Goal: Subscribe to service/newsletter

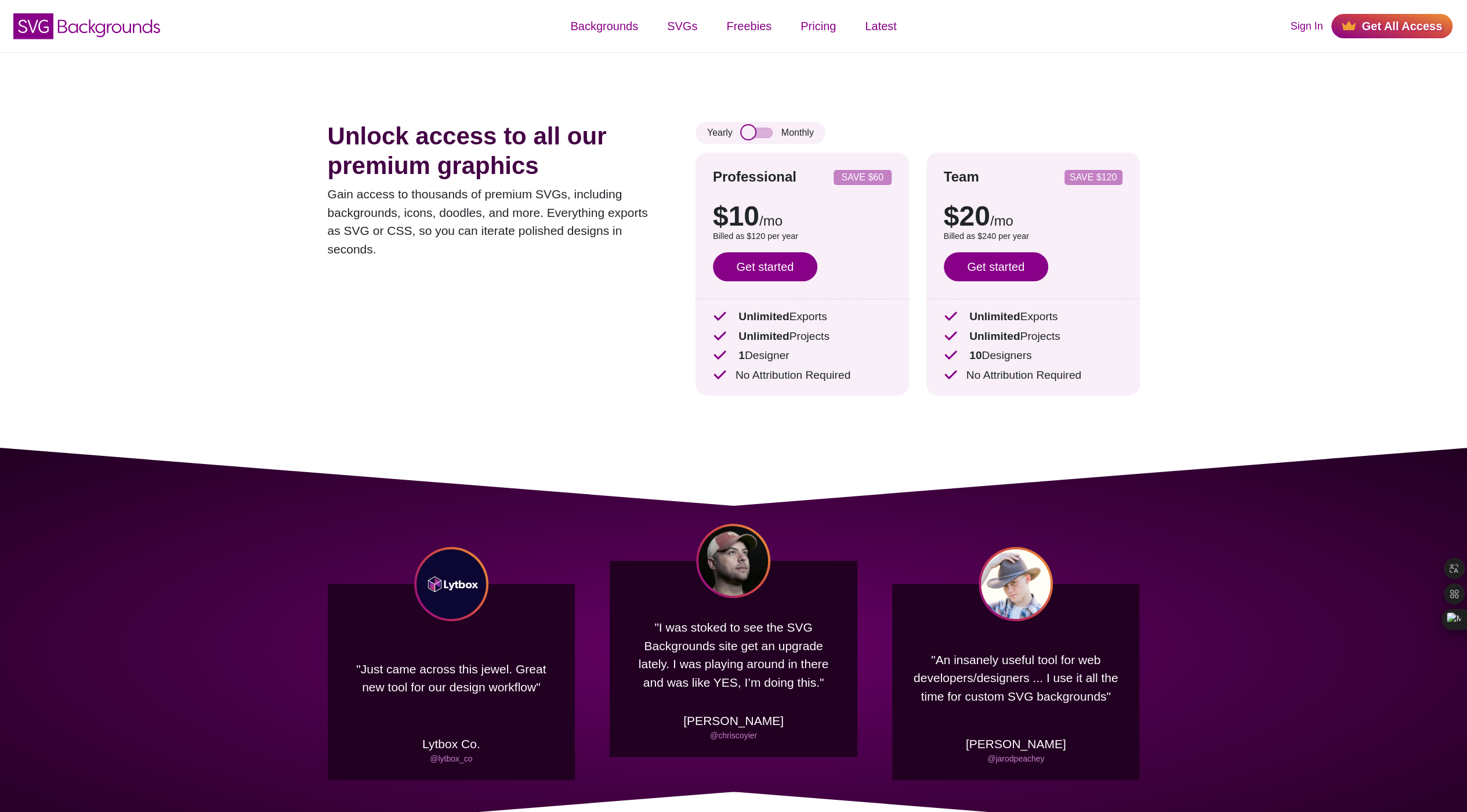
click at [745, 132] on input "checkbox" at bounding box center [757, 133] width 32 height 10
click at [747, 132] on input "checkbox" at bounding box center [757, 133] width 32 height 10
checkbox input "true"
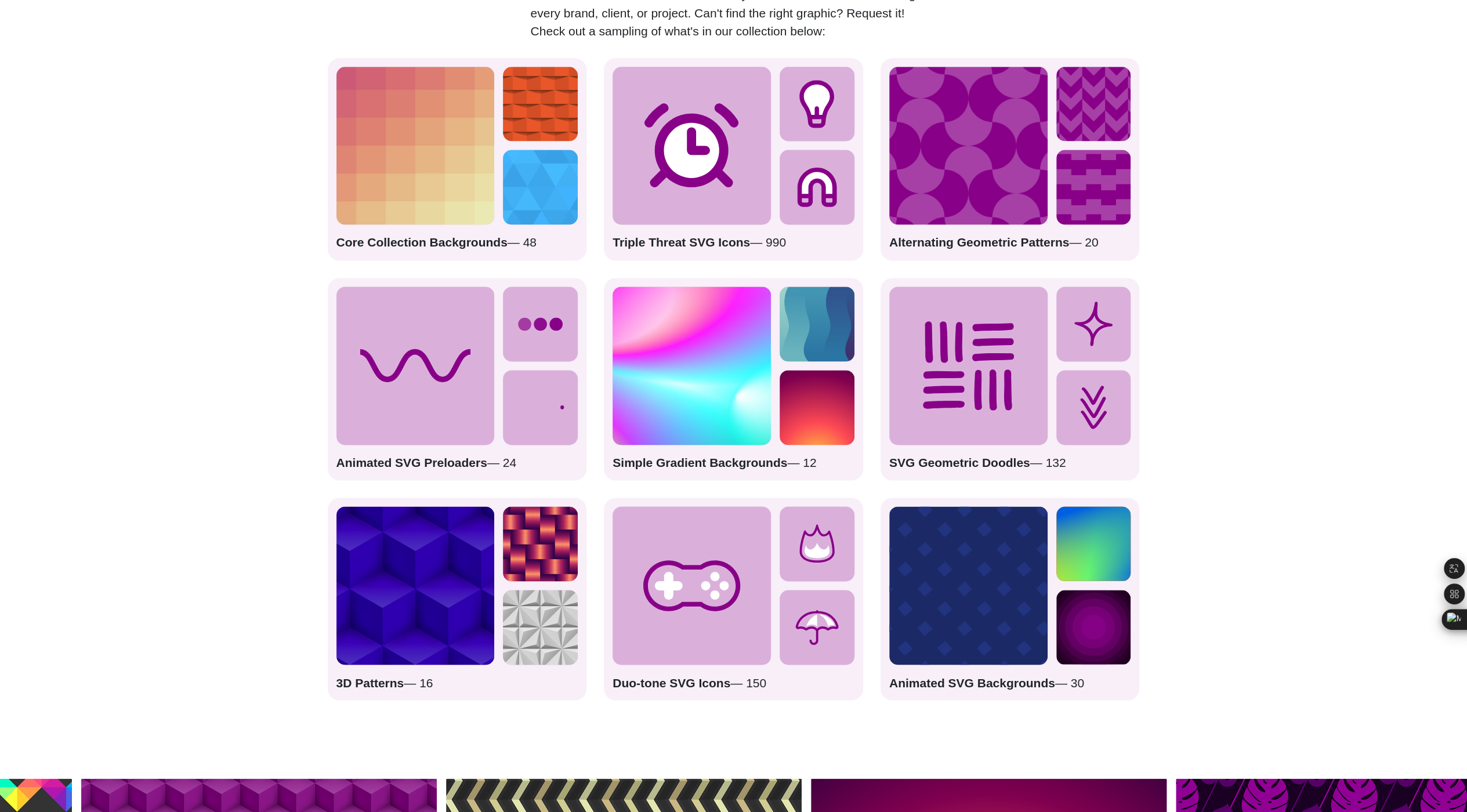
scroll to position [1565, 0]
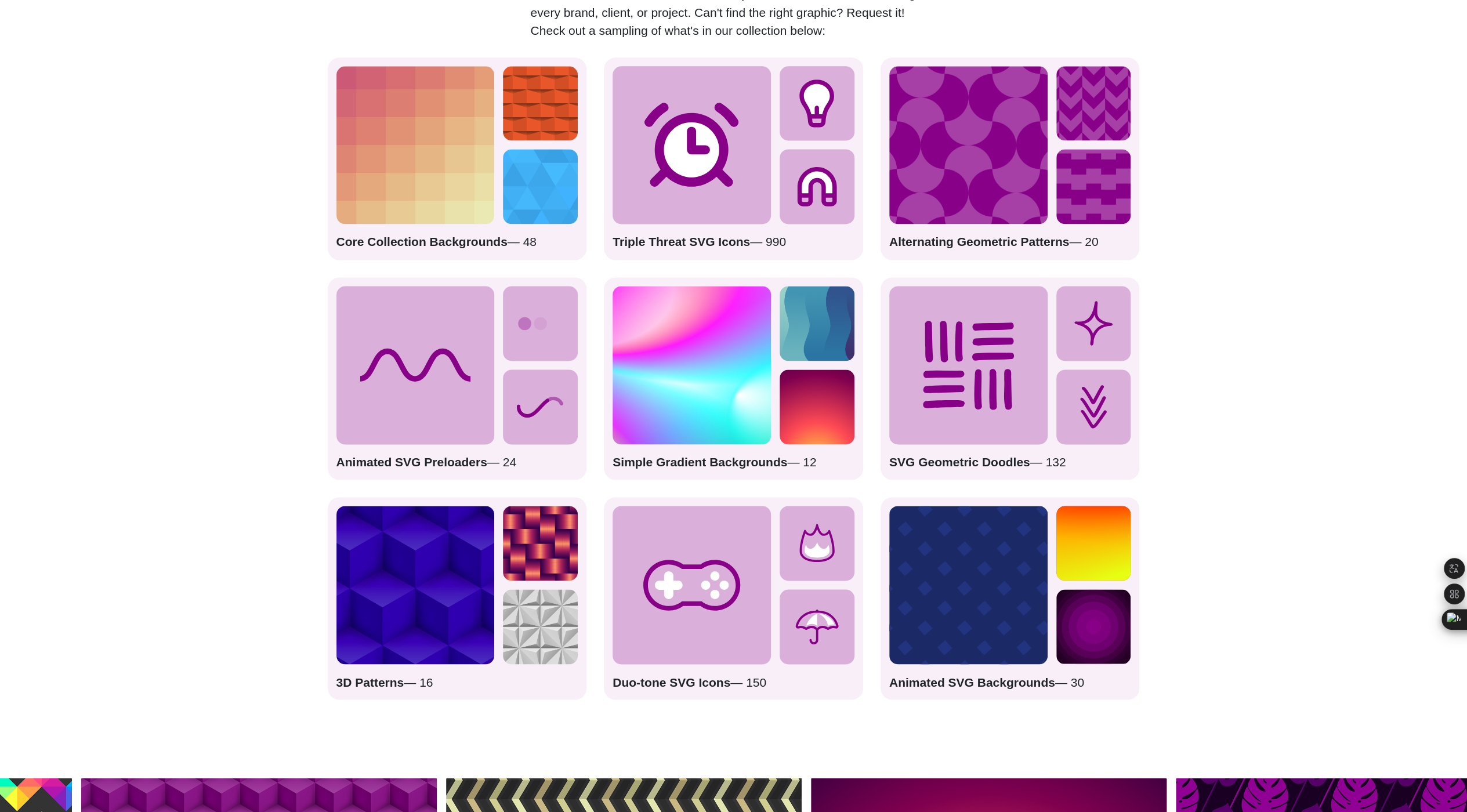
click at [1018, 323] on icon at bounding box center [968, 365] width 158 height 158
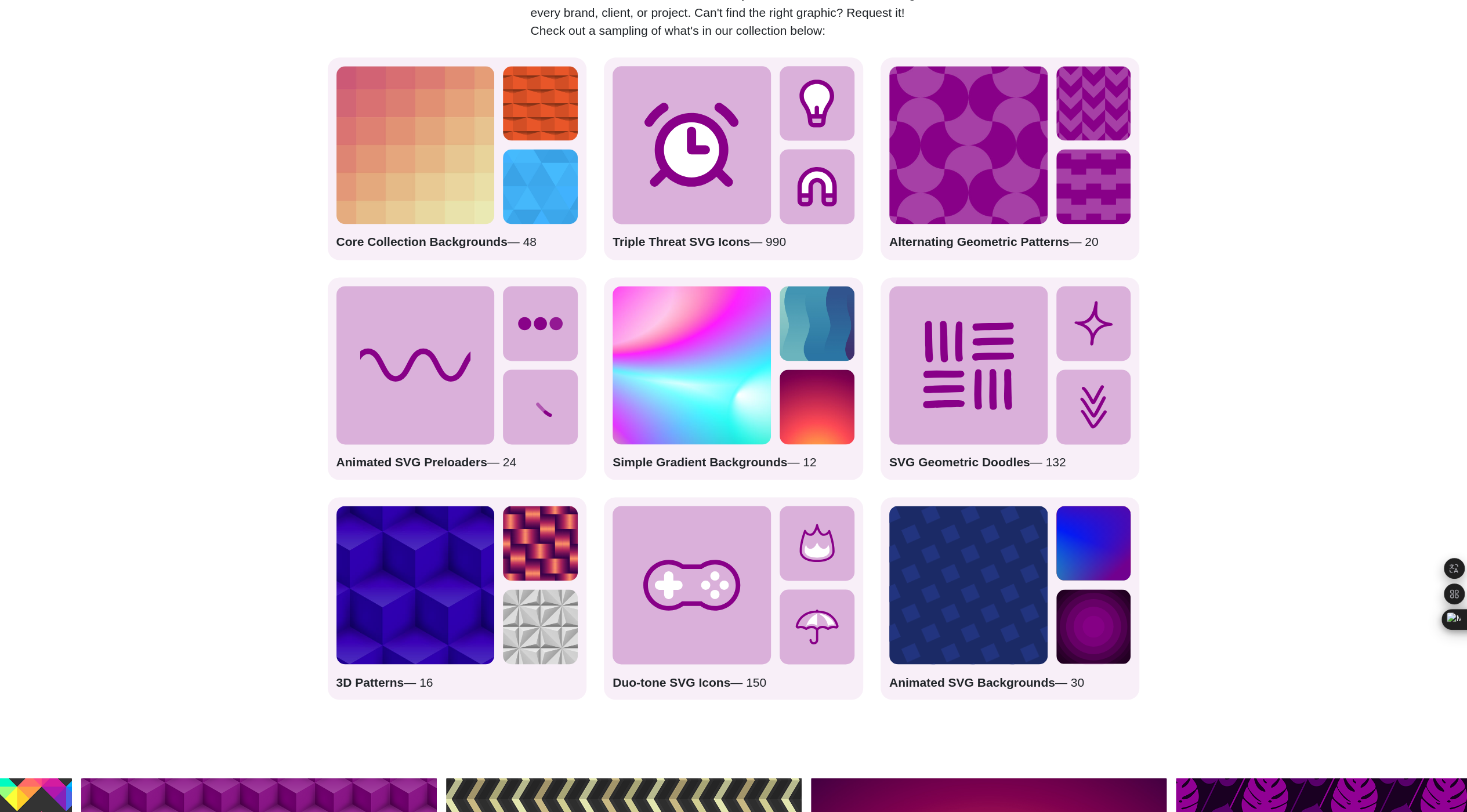
click at [992, 476] on div "SVG Geometric Doodles — 132" at bounding box center [1010, 379] width 260 height 203
click at [1063, 461] on p "SVG Geometric Doodles — 132" at bounding box center [1010, 462] width 242 height 19
click at [1080, 420] on icon at bounding box center [1094, 407] width 75 height 75
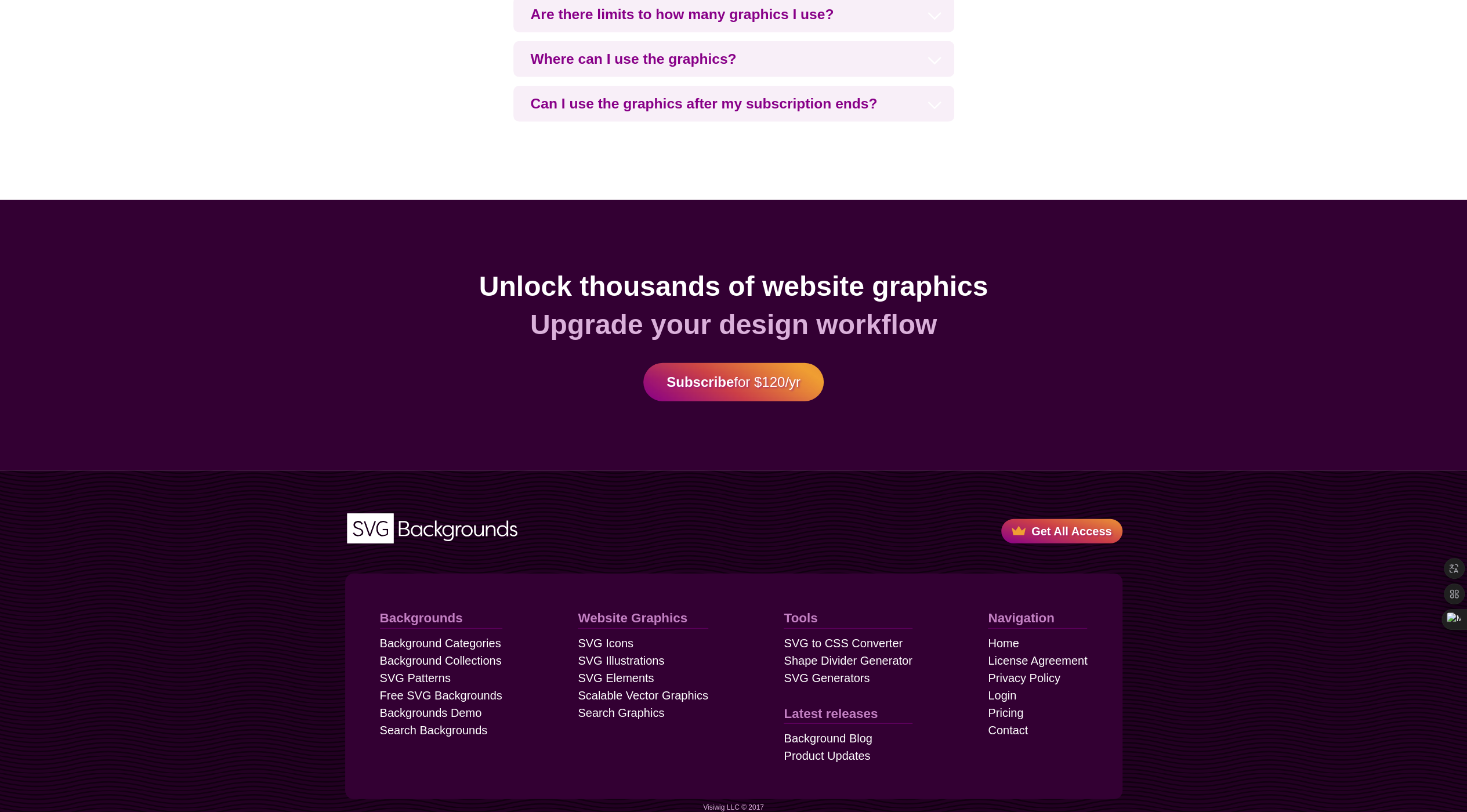
scroll to position [3054, 0]
